Goal: Task Accomplishment & Management: Complete application form

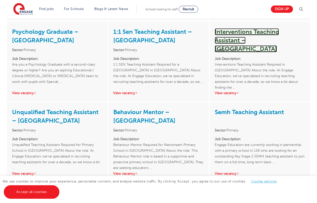
scroll to position [1028, 0]
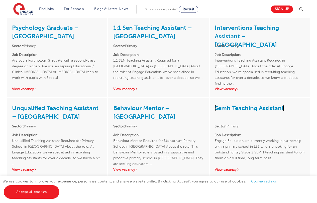
click at [258, 105] on link "Semh Teaching Assistant" at bounding box center [249, 108] width 69 height 7
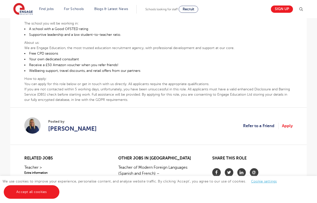
scroll to position [326, 0]
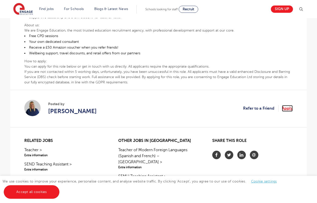
click at [291, 105] on link "Apply" at bounding box center [287, 108] width 11 height 7
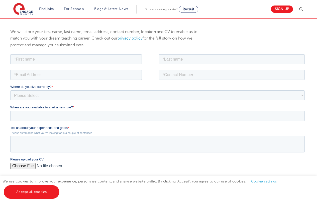
scroll to position [75, 0]
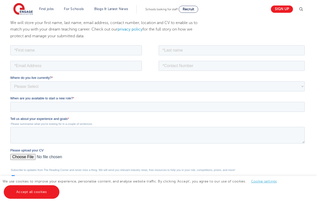
click at [69, 57] on fieldset at bounding box center [158, 52] width 297 height 16
click at [69, 55] on fieldset at bounding box center [158, 52] width 297 height 16
click at [63, 51] on input "text" at bounding box center [76, 50] width 132 height 10
type input "[PERSON_NAME]"
click at [177, 43] on div "We will store your first name, last name, email address, contact number, locati…" at bounding box center [108, 32] width 203 height 25
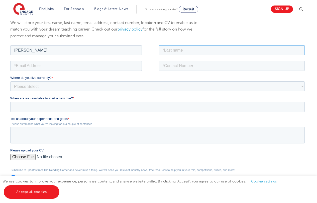
click at [178, 48] on input "text" at bounding box center [232, 50] width 146 height 10
type input "Rainford"
click at [96, 66] on input "email" at bounding box center [76, 66] width 132 height 10
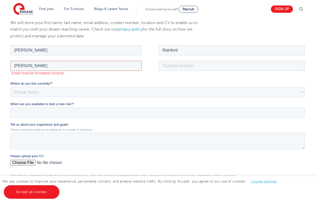
type input "[PERSON_NAME][EMAIL_ADDRESS][DOMAIN_NAME]"
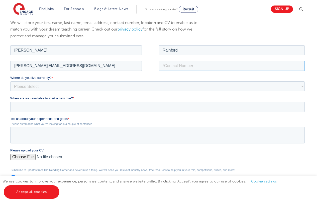
click at [184, 68] on input "tel" at bounding box center [232, 66] width 146 height 10
type input "07542536060"
click at [93, 91] on select "Please Select [GEOGRAPHIC_DATA] [GEOGRAPHIC_DATA] [GEOGRAPHIC_DATA] [GEOGRAPHIC…" at bounding box center [157, 86] width 295 height 10
select select "UK"
click at [10, 81] on select "Please Select [GEOGRAPHIC_DATA] [GEOGRAPHIC_DATA] [GEOGRAPHIC_DATA] [GEOGRAPHIC…" at bounding box center [157, 86] width 295 height 10
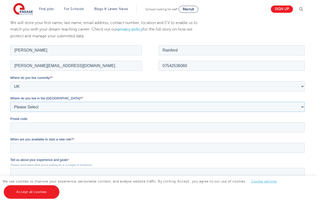
click at [73, 105] on select "Please Select Overseas [GEOGRAPHIC_DATA] [GEOGRAPHIC_DATA] [GEOGRAPHIC_DATA] [G…" at bounding box center [157, 107] width 295 height 10
select select "[GEOGRAPHIC_DATA]"
click at [10, 102] on select "Please Select Overseas [GEOGRAPHIC_DATA] [GEOGRAPHIC_DATA] [GEOGRAPHIC_DATA] [G…" at bounding box center [157, 107] width 295 height 10
click at [60, 130] on input "Postal code" at bounding box center [157, 127] width 295 height 10
type input "BD19 3AZ"
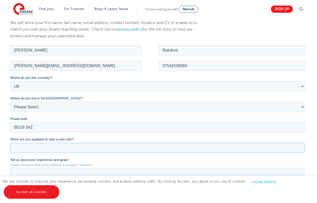
click at [64, 143] on input "When are you available to start a new role? *" at bounding box center [157, 148] width 295 height 10
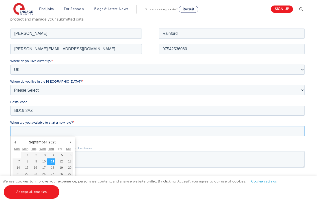
scroll to position [125, 0]
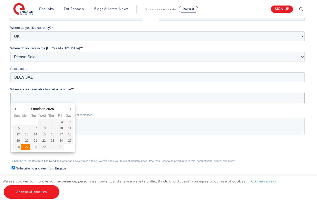
type div "[DATE]"
type input "[DATE]"
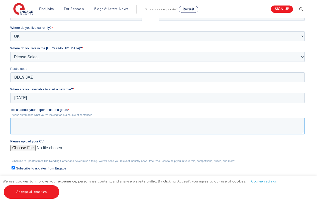
click at [97, 123] on textarea "Tell us about your experience and goals *" at bounding box center [157, 126] width 295 height 17
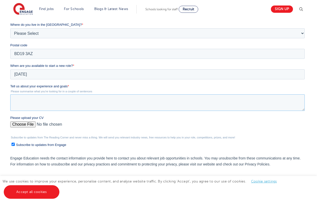
scroll to position [150, 0]
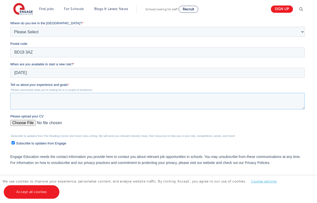
type textarea "I"
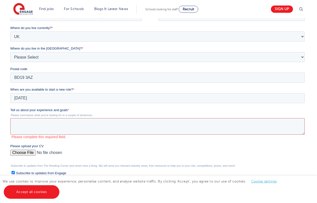
scroll to position [125, 0]
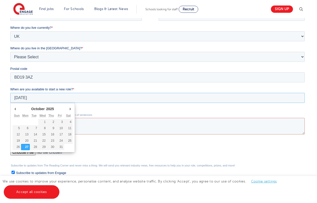
click at [57, 98] on input "[DATE]" at bounding box center [157, 98] width 295 height 10
click at [30, 99] on input "[DATE]" at bounding box center [157, 98] width 295 height 10
drag, startPoint x: 35, startPoint y: 99, endPoint x: 10, endPoint y: 97, distance: 24.9
click at [10, 97] on html "Job Position Job Sector Job ID Job Number Job Owner [PERSON_NAME] [PERSON_NAME]…" at bounding box center [158, 110] width 297 height 232
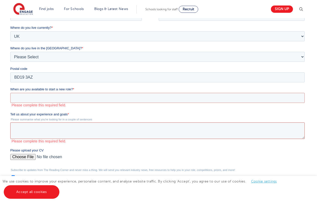
click at [53, 127] on textarea "Tell us about your experience and goals *" at bounding box center [157, 131] width 295 height 17
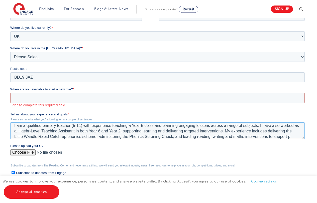
scroll to position [8, 0]
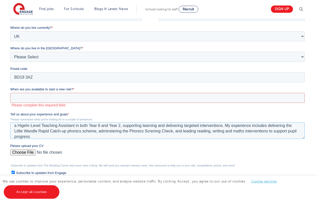
click at [26, 135] on textarea "I am a qualified primary teacher (5-11) with experience teaching a Year 5 class…" at bounding box center [157, 131] width 295 height 17
click at [90, 136] on textarea "I am a qualified primary teacher (5-11) with experience teaching a Year 5 class…" at bounding box center [157, 131] width 295 height 17
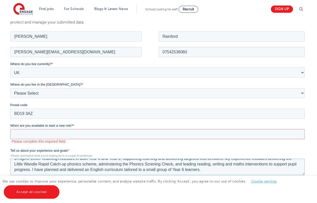
scroll to position [100, 0]
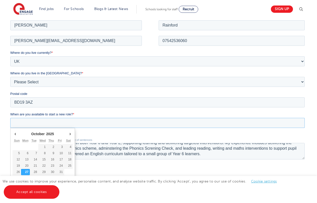
click at [117, 125] on input "When are you available to start a new role? *" at bounding box center [157, 123] width 295 height 10
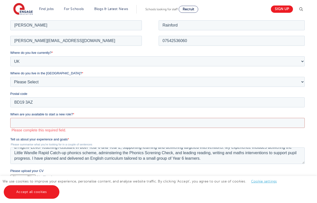
click at [130, 114] on label "When are you available to start a new role? *" at bounding box center [158, 114] width 297 height 5
click at [130, 118] on input "When are you available to start a new role? *" at bounding box center [157, 123] width 295 height 10
click at [136, 133] on form "Job Position Job Sector Job ID Job Number Job Owner [PERSON_NAME] [PERSON_NAME]…" at bounding box center [158, 132] width 297 height 227
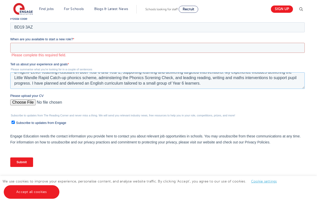
click at [95, 85] on textarea "I am a qualified primary teacher (5-11) with experience teaching a Year 5 class…" at bounding box center [157, 80] width 295 height 17
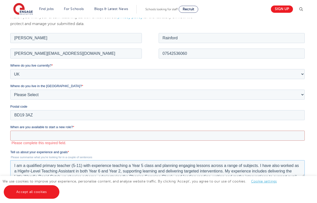
scroll to position [50, 0]
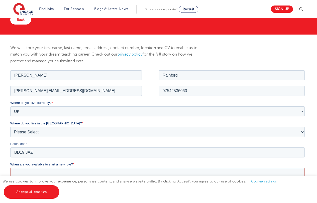
type textarea "I am a qualified primary teacher (5-11) with experience teaching a Year 5 class…"
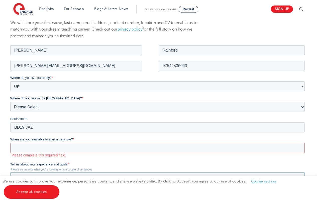
scroll to position [201, 0]
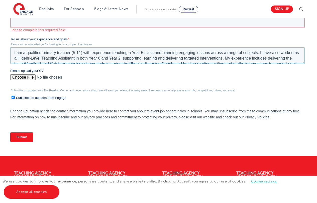
click at [38, 56] on textarea "I am a qualified primary teacher (5-11) with experience teaching a Year 5 class…" at bounding box center [157, 55] width 295 height 17
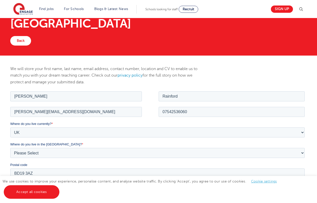
scroll to position [0, 0]
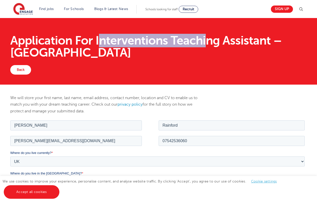
drag, startPoint x: 99, startPoint y: 39, endPoint x: 215, endPoint y: 41, distance: 116.4
click at [214, 41] on h1 "Application For Interventions Teaching Assistant – [GEOGRAPHIC_DATA]" at bounding box center [158, 47] width 297 height 24
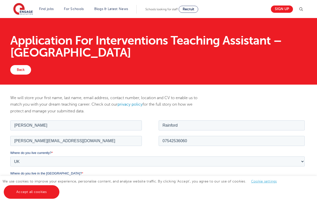
click at [226, 50] on h1 "Application For Interventions Teaching Assistant – [GEOGRAPHIC_DATA]" at bounding box center [158, 47] width 297 height 24
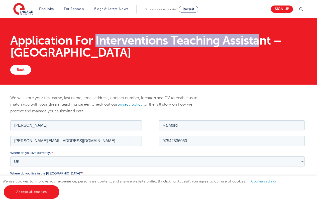
drag, startPoint x: 96, startPoint y: 38, endPoint x: 262, endPoint y: 43, distance: 165.9
click at [261, 43] on h1 "Application For Interventions Teaching Assistant – [GEOGRAPHIC_DATA]" at bounding box center [158, 47] width 297 height 24
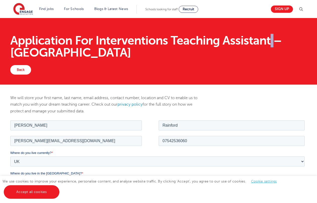
drag, startPoint x: 273, startPoint y: 42, endPoint x: 269, endPoint y: 41, distance: 3.6
click at [269, 41] on h1 "Application For Interventions Teaching Assistant – [GEOGRAPHIC_DATA]" at bounding box center [158, 47] width 297 height 24
click at [308, 47] on div "Application For Interventions Teaching Assistant – [GEOGRAPHIC_DATA]" at bounding box center [159, 46] width 304 height 37
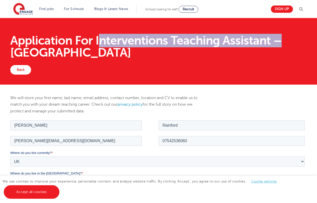
drag, startPoint x: 101, startPoint y: 40, endPoint x: 281, endPoint y: 41, distance: 180.6
click at [281, 41] on h1 "Application For Interventions Teaching Assistant – [GEOGRAPHIC_DATA]" at bounding box center [158, 47] width 297 height 24
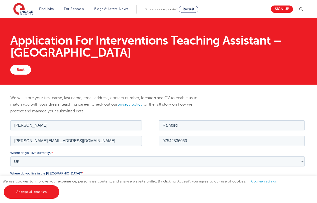
click at [300, 63] on div "Application For Interventions Teaching Assistant – [GEOGRAPHIC_DATA]" at bounding box center [159, 46] width 304 height 37
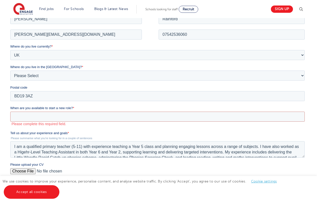
scroll to position [52, 0]
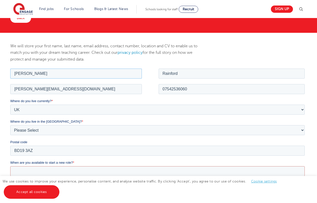
click at [62, 73] on input "[PERSON_NAME]" at bounding box center [76, 73] width 132 height 10
click at [195, 76] on input "Rainford" at bounding box center [232, 73] width 146 height 10
click at [125, 88] on input "[PERSON_NAME][EMAIL_ADDRESS][DOMAIN_NAME]" at bounding box center [76, 89] width 132 height 10
click at [220, 88] on input "07542536060" at bounding box center [232, 89] width 146 height 10
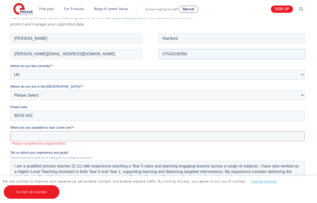
scroll to position [127, 0]
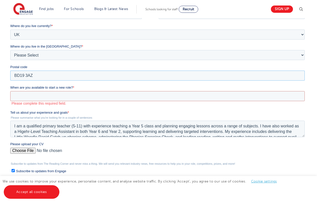
click at [80, 75] on input "BD19 3AZ" at bounding box center [157, 76] width 295 height 10
click at [84, 56] on select "Please Select Overseas [GEOGRAPHIC_DATA] [GEOGRAPHIC_DATA] [GEOGRAPHIC_DATA] [G…" at bounding box center [157, 55] width 295 height 10
click at [91, 55] on select "Please Select Overseas [GEOGRAPHIC_DATA] [GEOGRAPHIC_DATA] [GEOGRAPHIC_DATA] [G…" at bounding box center [157, 55] width 295 height 10
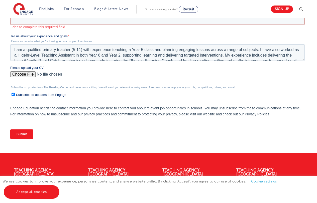
scroll to position [177, 0]
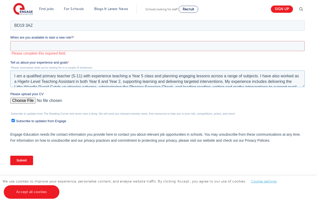
drag, startPoint x: 102, startPoint y: 82, endPoint x: 114, endPoint y: 82, distance: 12.3
click at [102, 82] on textarea "I am a qualified primary teacher (5-11) with experience teaching a Year 5 class…" at bounding box center [157, 79] width 295 height 17
click at [179, 80] on textarea "I am a qualified primary teacher (5-11) with experience teaching a Year 5 class…" at bounding box center [157, 79] width 295 height 17
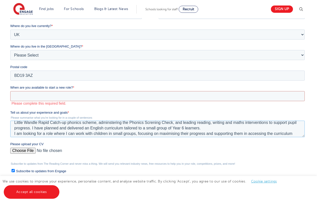
scroll to position [22, 0]
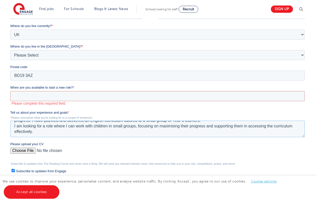
click at [171, 129] on textarea "I am a qualified primary teacher (5-11) with experience teaching a Year 5 class…" at bounding box center [157, 129] width 295 height 17
click at [178, 130] on textarea "I am a qualified primary teacher (5-11) with experience teaching a Year 5 class…" at bounding box center [157, 129] width 295 height 17
click at [175, 129] on textarea "I am a qualified primary teacher (5-11) with experience teaching a Year 5 class…" at bounding box center [157, 129] width 295 height 17
click at [228, 130] on textarea "I am a qualified primary teacher (5-11) with experience teaching a Year 5 class…" at bounding box center [157, 129] width 295 height 17
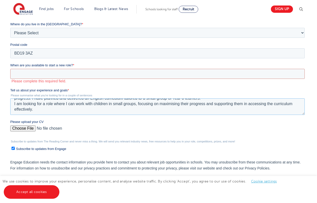
scroll to position [149, 0]
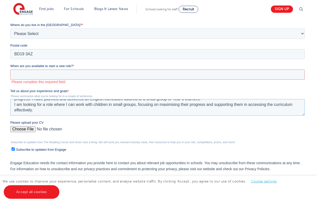
drag, startPoint x: 321, startPoint y: 143, endPoint x: 257, endPoint y: 159, distance: 65.8
